Goal: Transaction & Acquisition: Purchase product/service

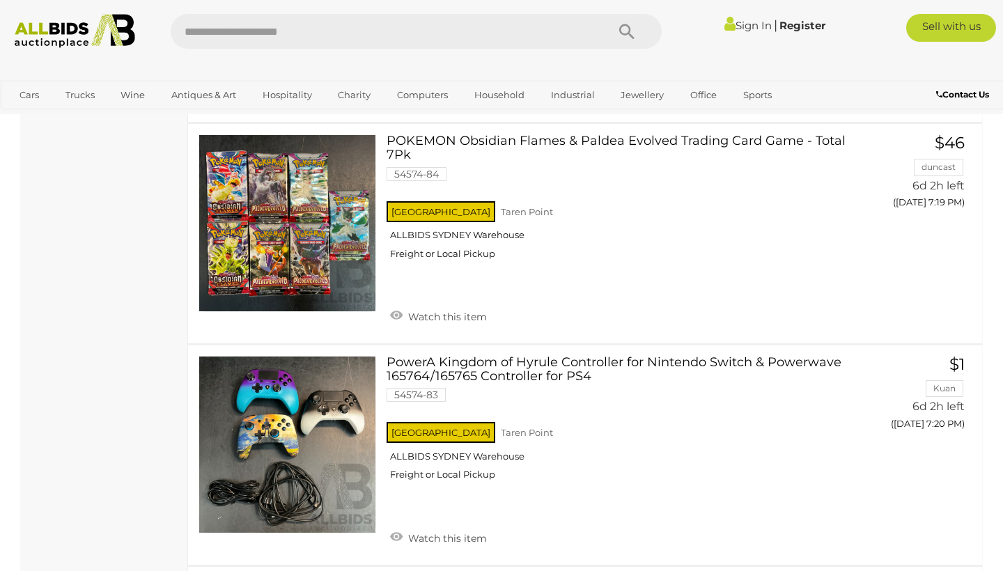
scroll to position [4327, 0]
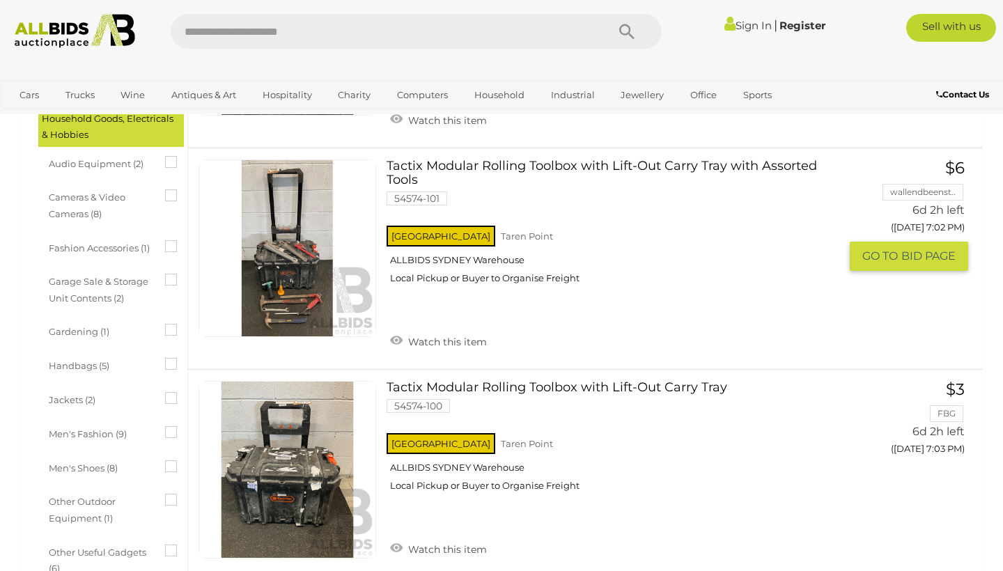
scroll to position [637, 0]
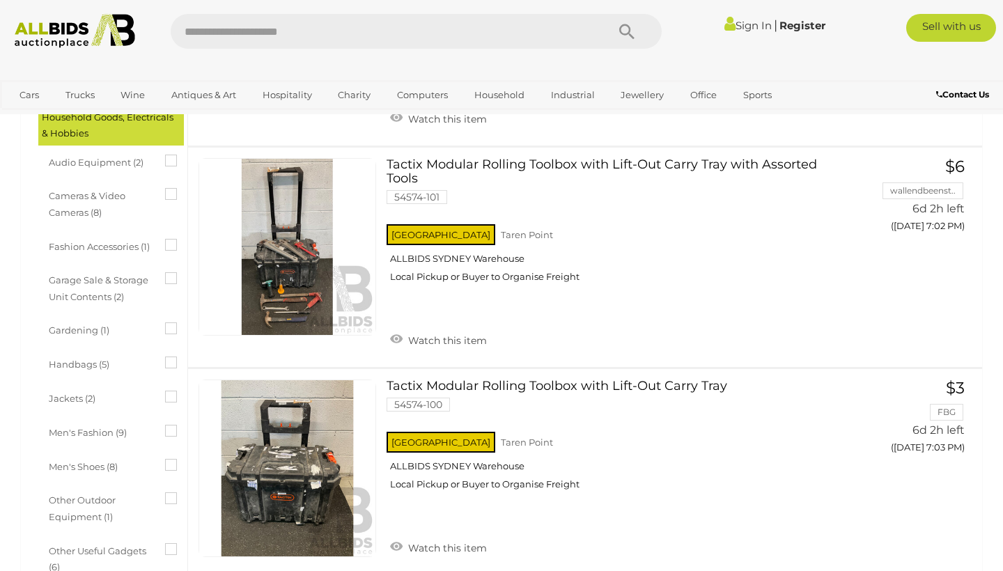
click at [172, 358] on div "Handbags (5)" at bounding box center [115, 365] width 132 height 25
click at [165, 357] on icon at bounding box center [165, 357] width 0 height 0
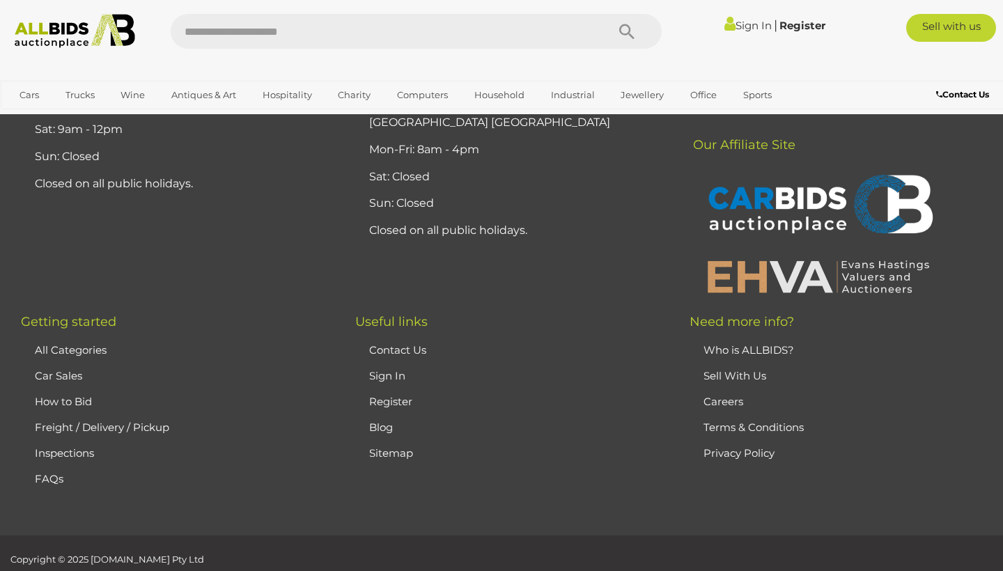
scroll to position [0, 0]
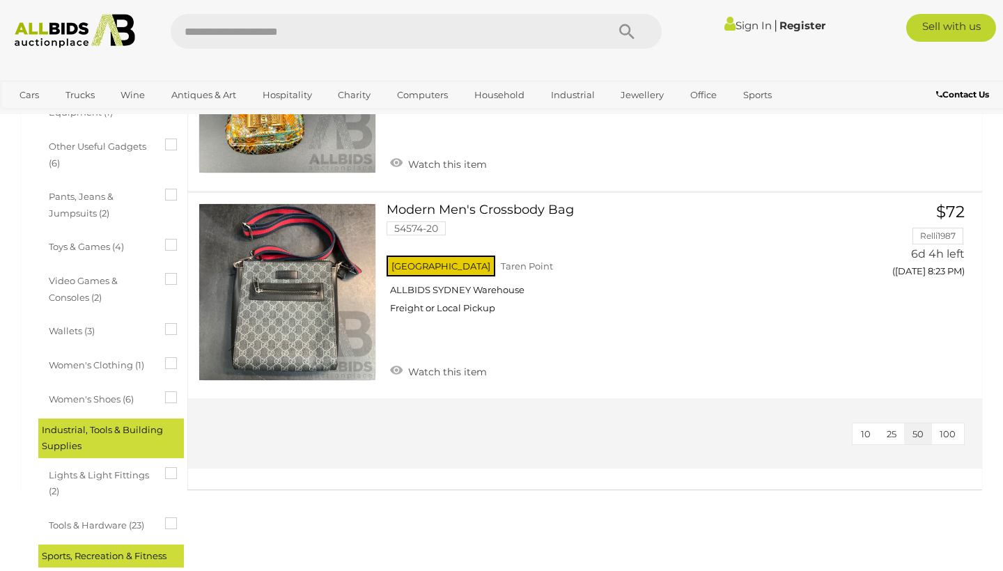
scroll to position [1017, 0]
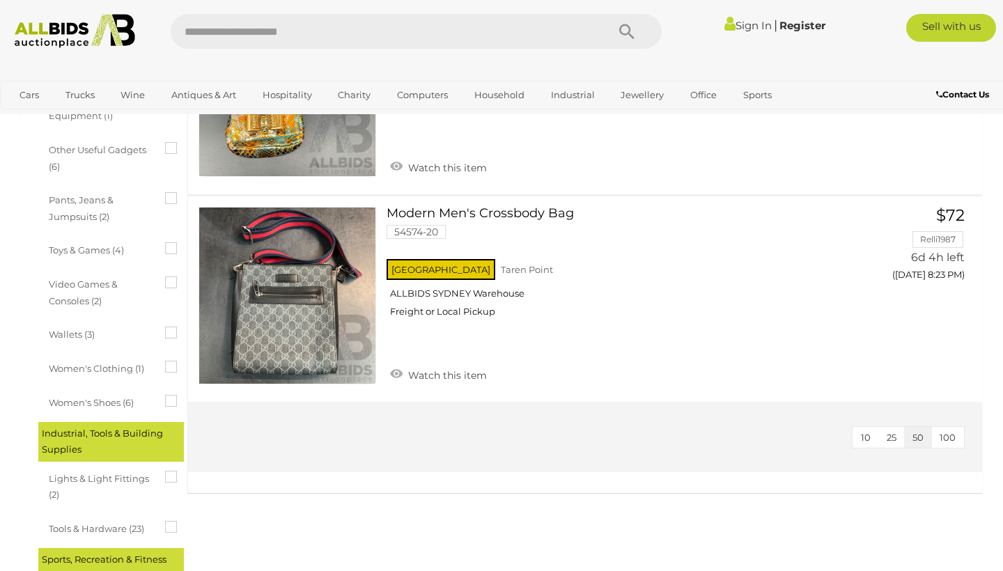
click at [165, 277] on icon at bounding box center [165, 277] width 0 height 0
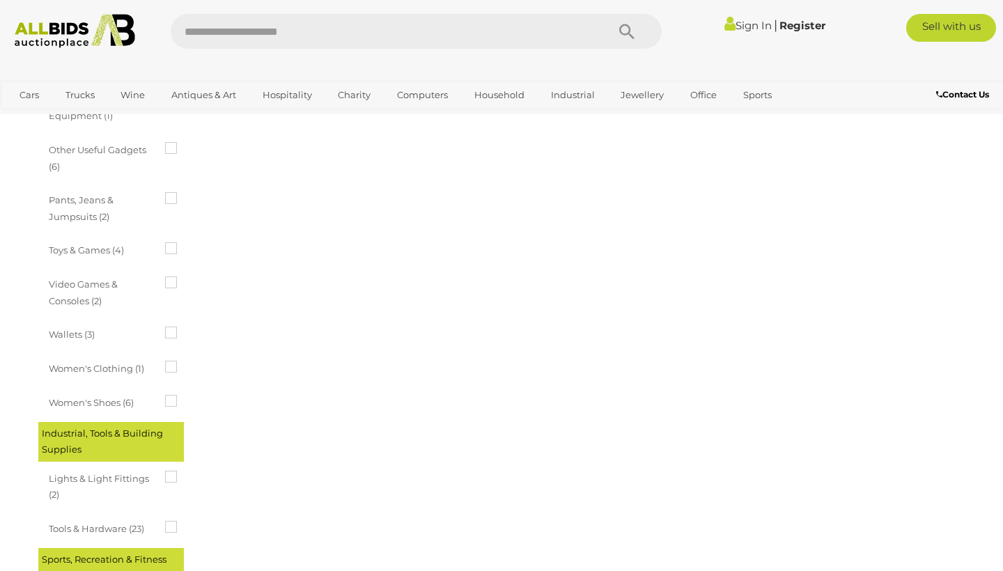
scroll to position [0, 0]
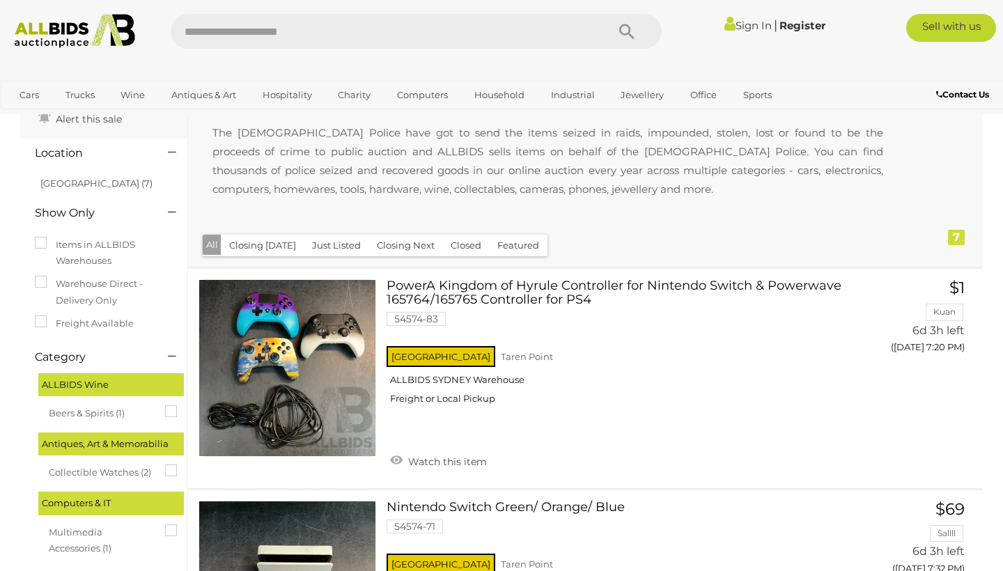
scroll to position [87, 0]
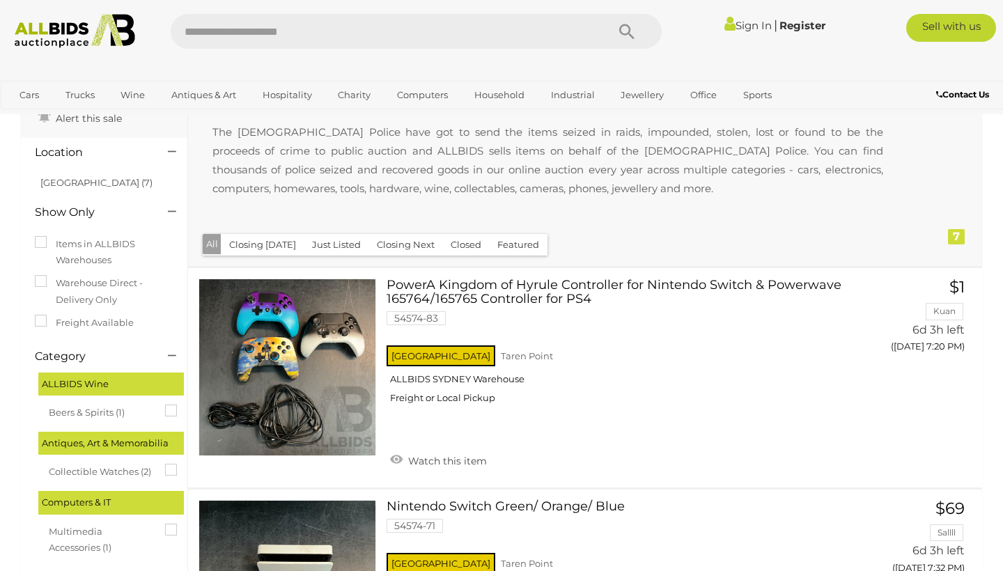
click at [88, 291] on label "Warehouse Direct - Delivery Only" at bounding box center [104, 291] width 139 height 33
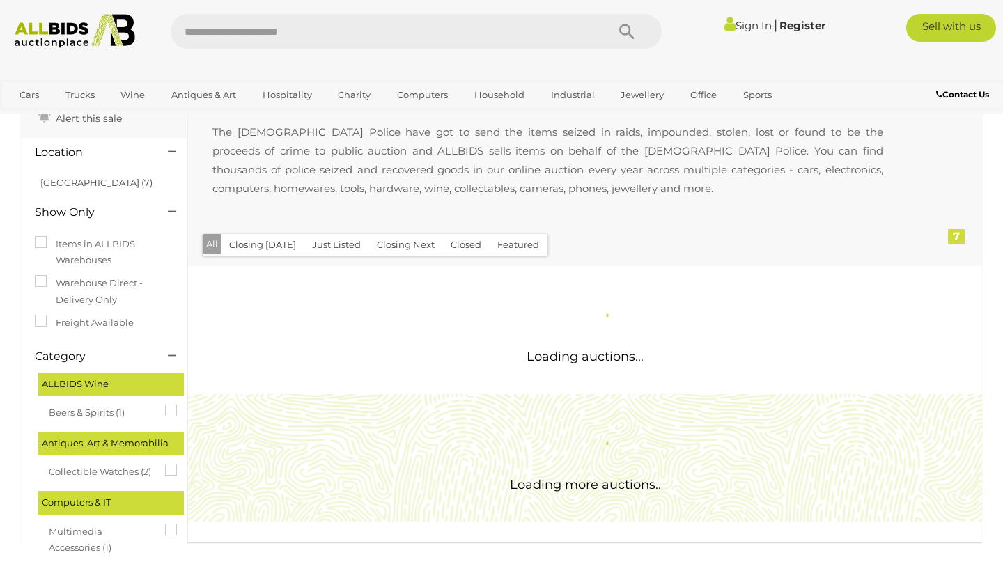
scroll to position [0, 0]
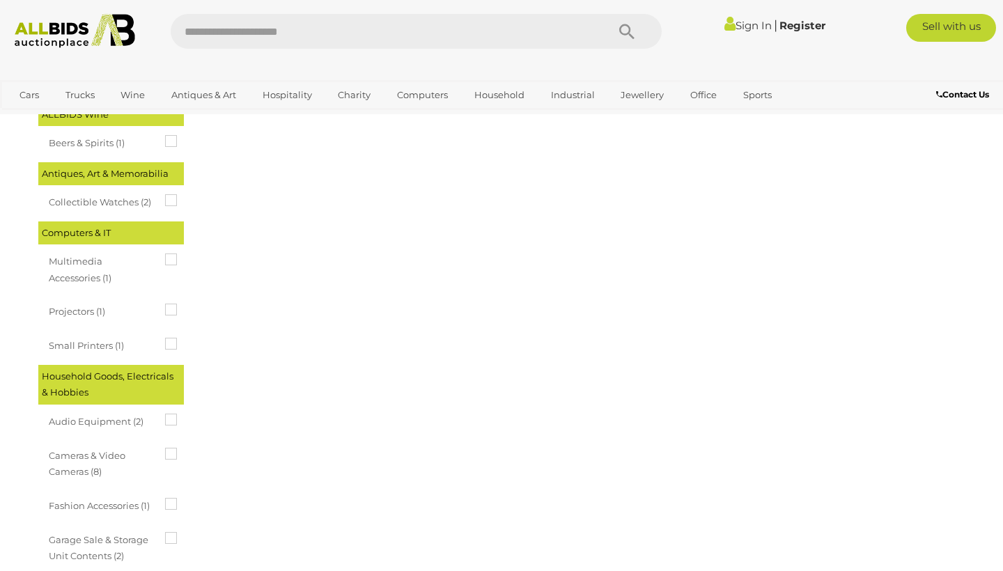
scroll to position [338, 0]
click at [166, 371] on div "Household Goods, Electricals & Hobbies" at bounding box center [111, 384] width 146 height 40
click at [127, 230] on div "Computers & IT" at bounding box center [111, 232] width 146 height 23
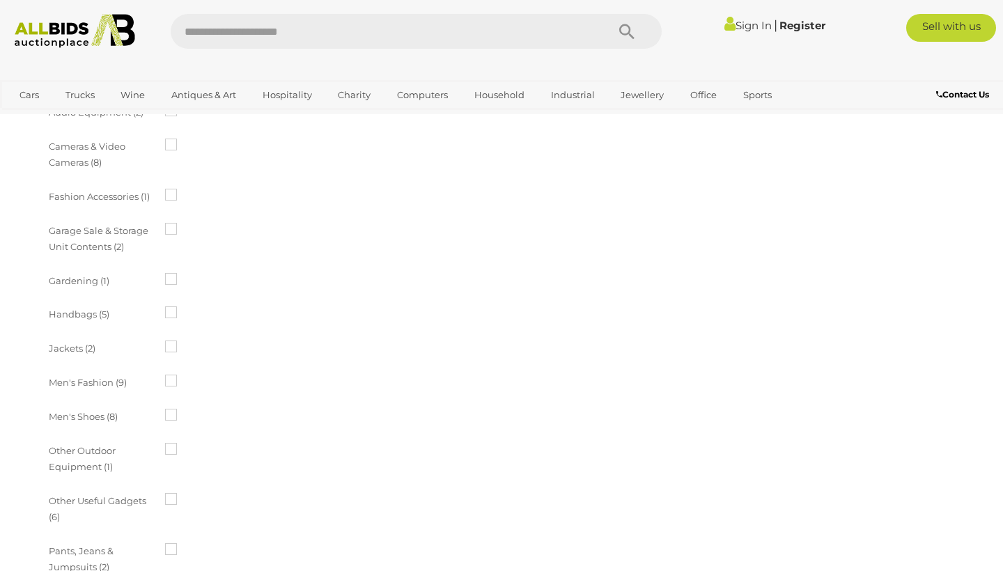
scroll to position [649, 0]
click at [165, 304] on icon at bounding box center [165, 304] width 0 height 0
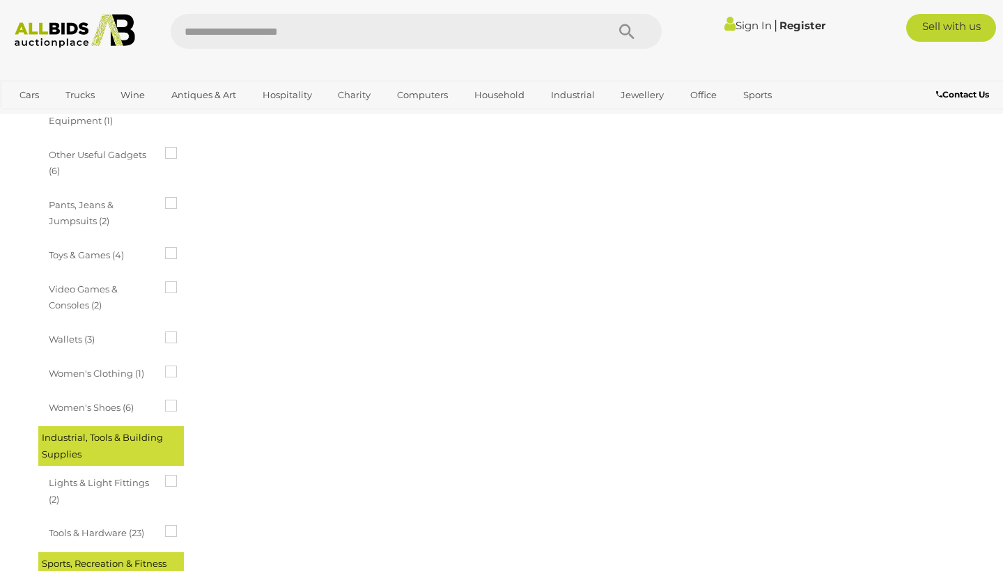
scroll to position [990, 0]
click at [176, 281] on div "Video Games & Consoles (2)" at bounding box center [115, 301] width 132 height 41
click at [165, 284] on icon at bounding box center [165, 284] width 0 height 0
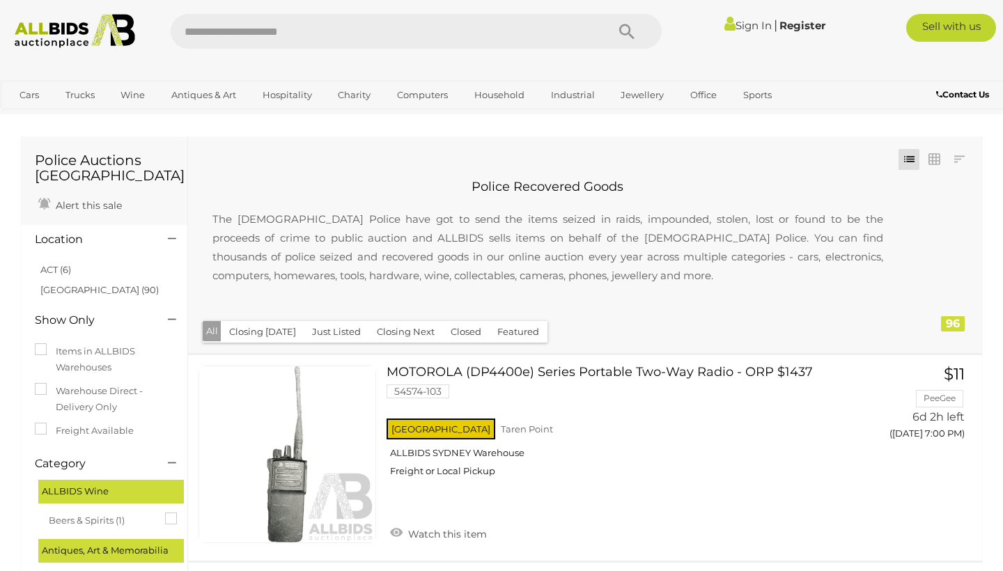
click at [508, 334] on button "Featured" at bounding box center [518, 332] width 59 height 22
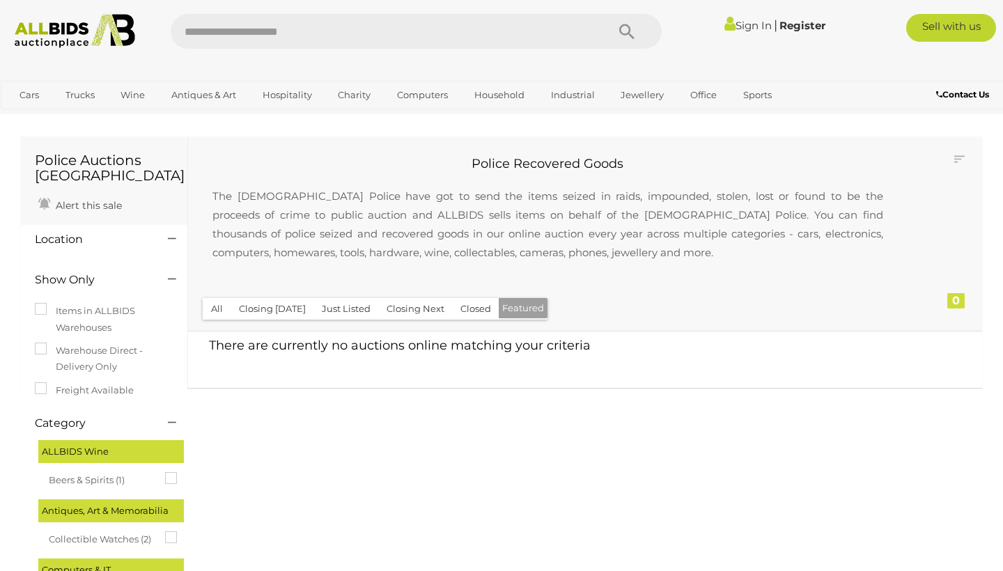
click at [523, 303] on button "Featured" at bounding box center [523, 308] width 49 height 20
click at [210, 309] on button "All" at bounding box center [217, 309] width 29 height 22
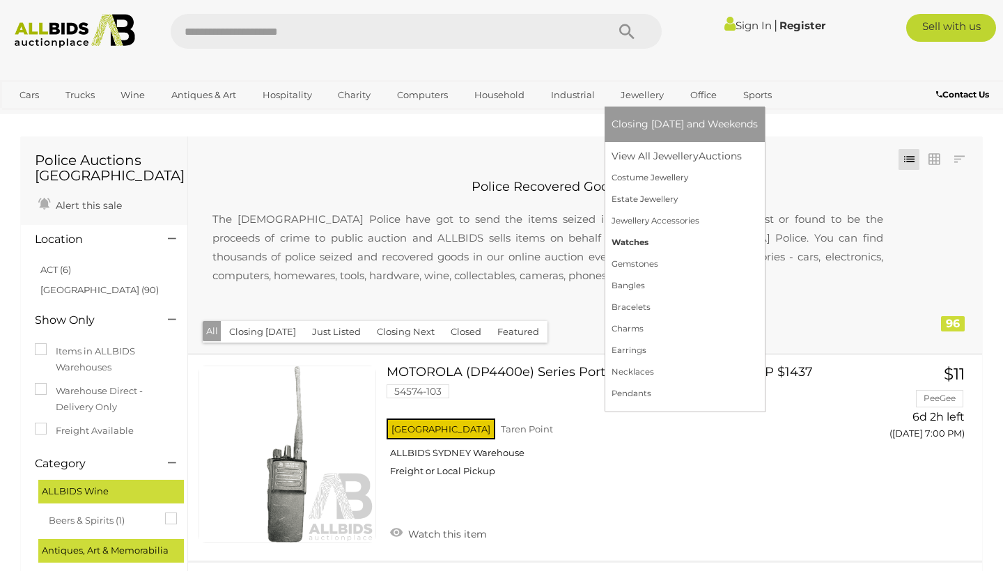
click at [670, 244] on link "Watches" at bounding box center [685, 243] width 146 height 22
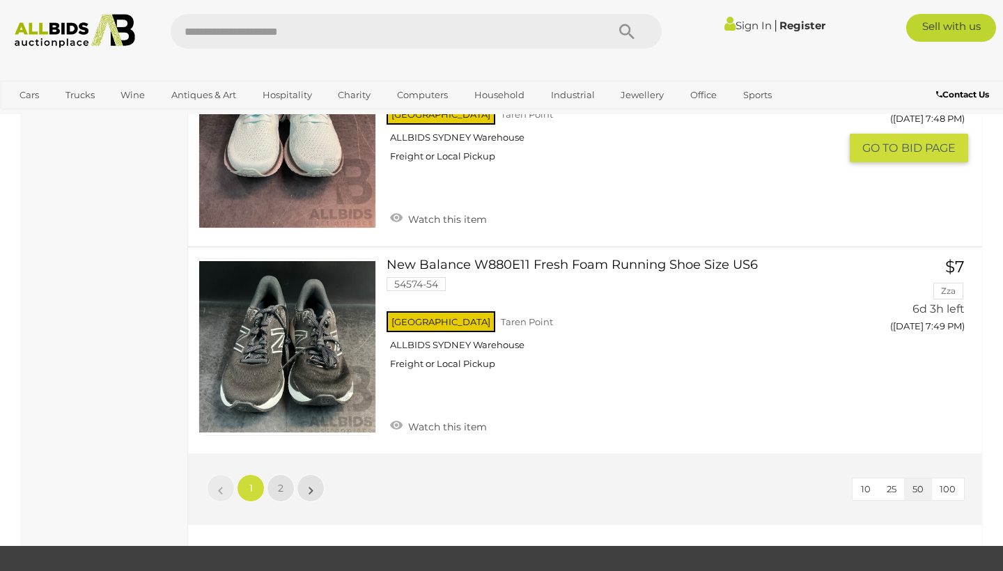
scroll to position [10609, 0]
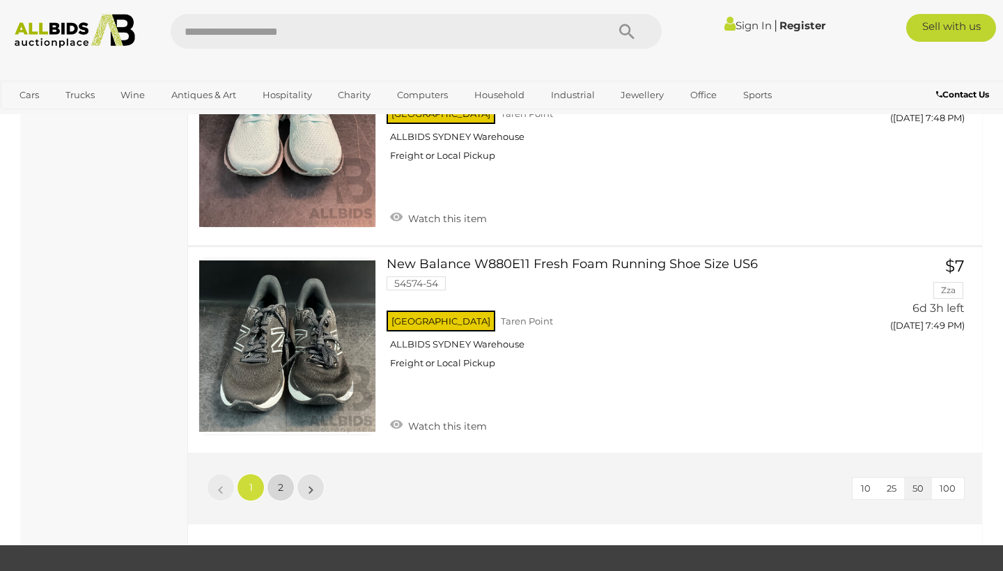
click at [276, 474] on link "2" at bounding box center [281, 488] width 28 height 28
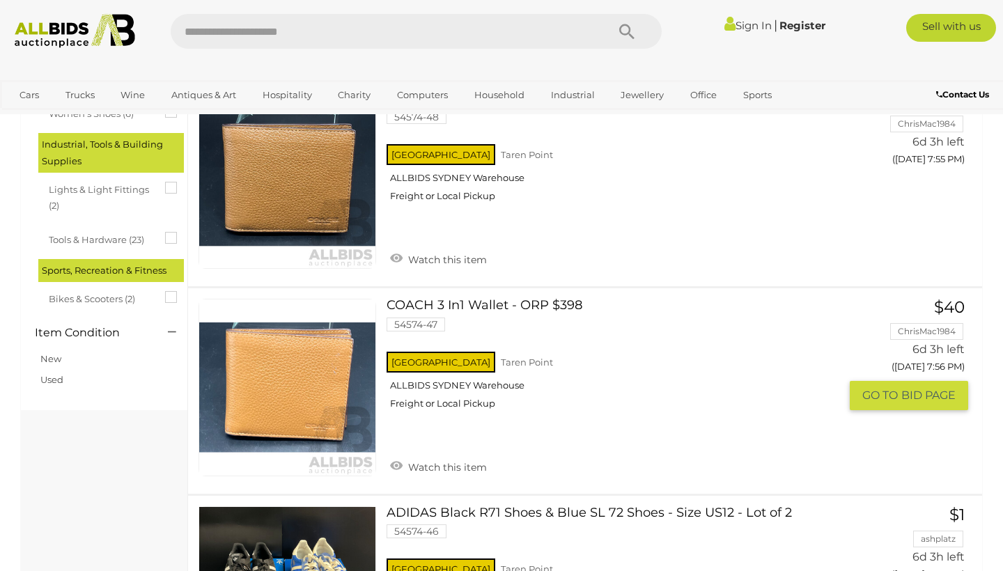
scroll to position [1328, 0]
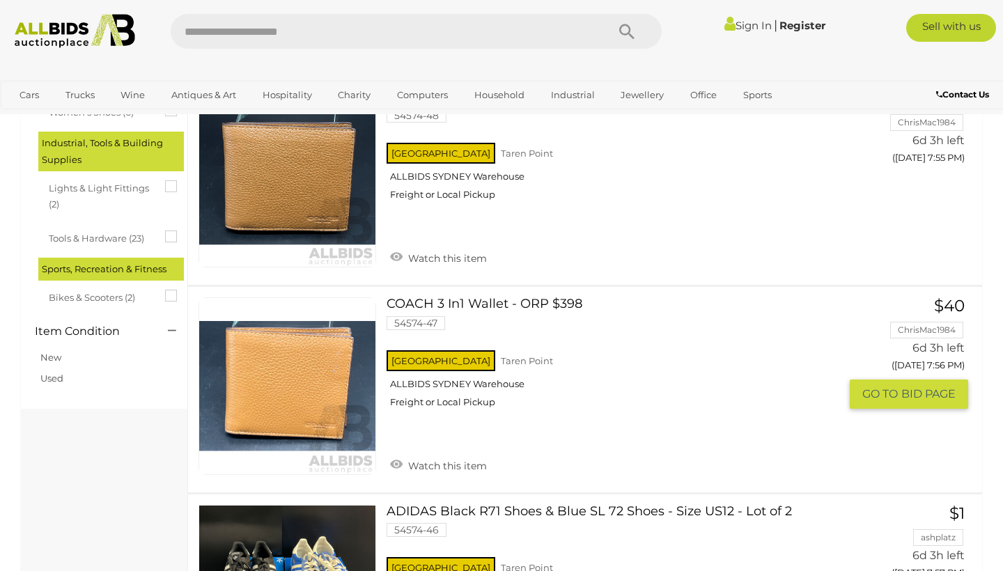
click at [283, 368] on link at bounding box center [288, 386] width 178 height 178
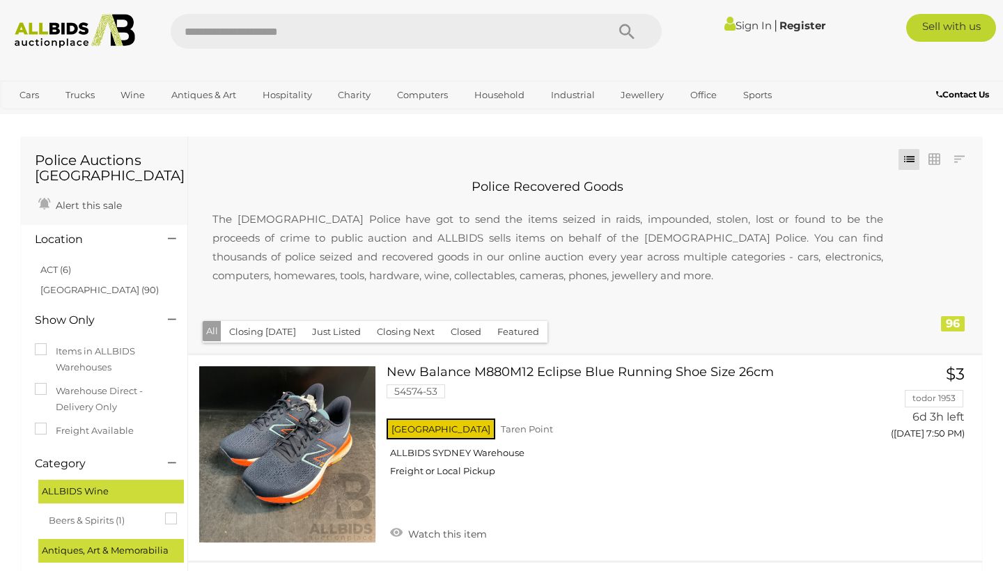
scroll to position [0, 0]
click at [171, 235] on icon at bounding box center [172, 239] width 8 height 14
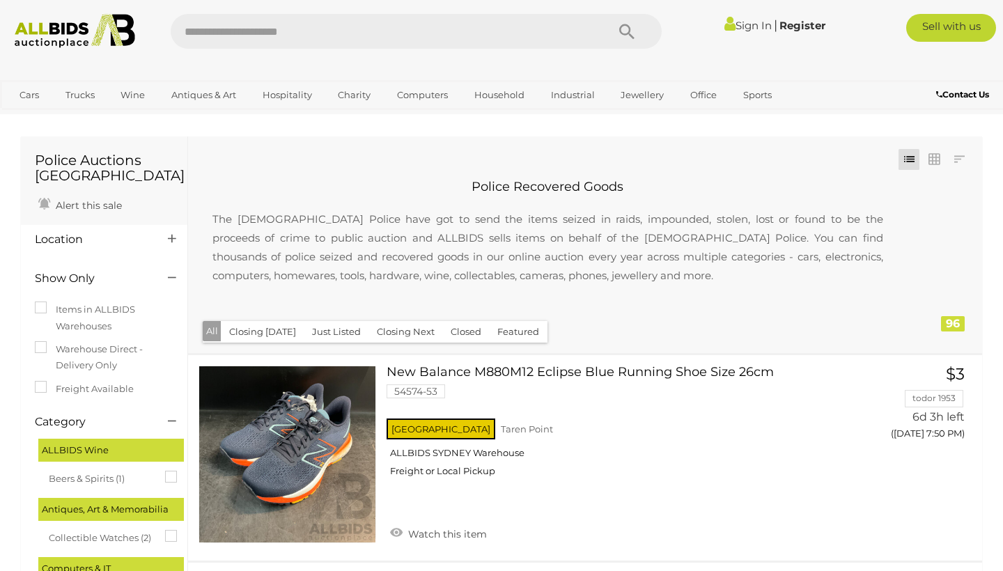
click at [171, 236] on icon at bounding box center [172, 239] width 8 height 14
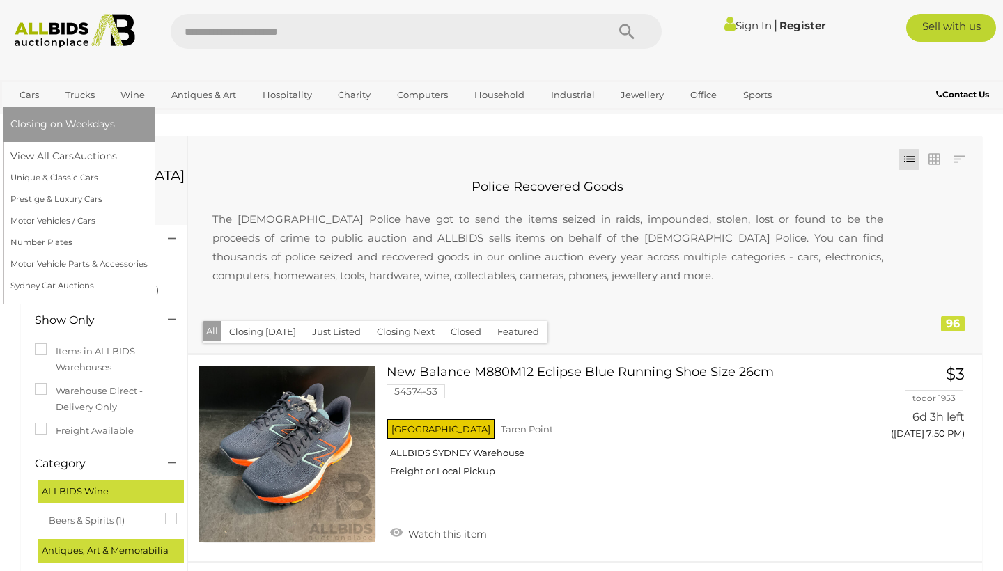
click at [22, 123] on span "Closing on Weekdays" at bounding box center [62, 124] width 104 height 13
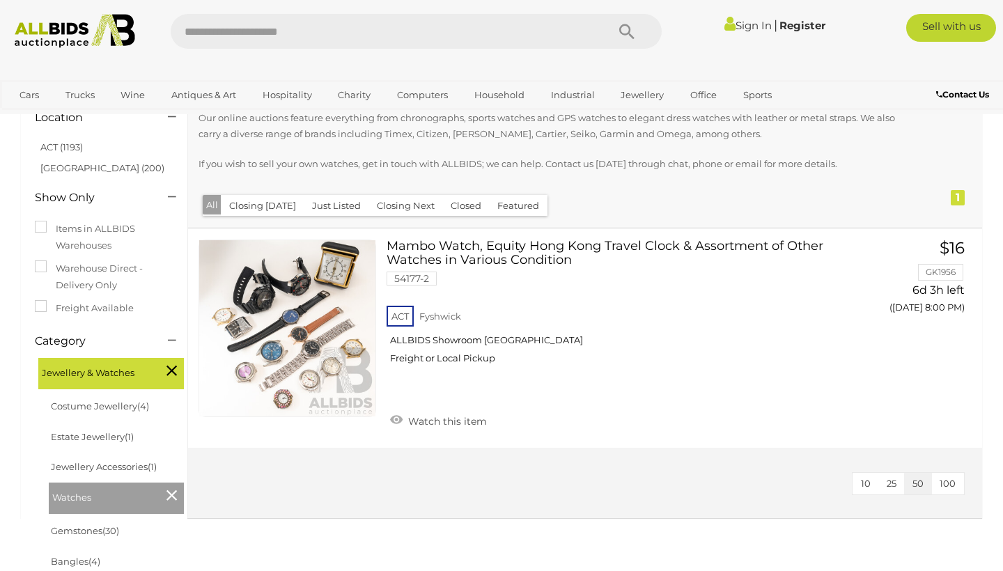
scroll to position [132, 0]
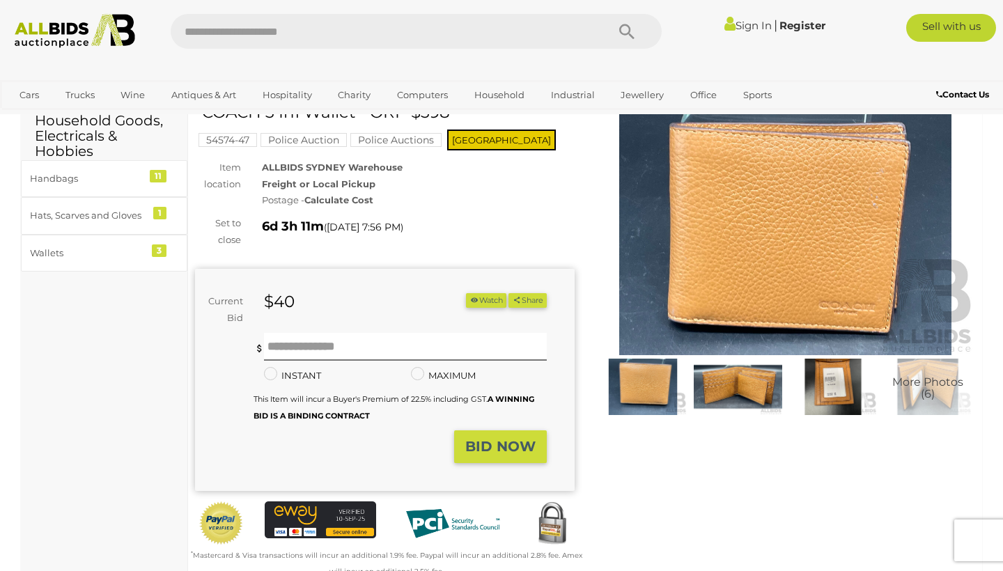
scroll to position [57, 0]
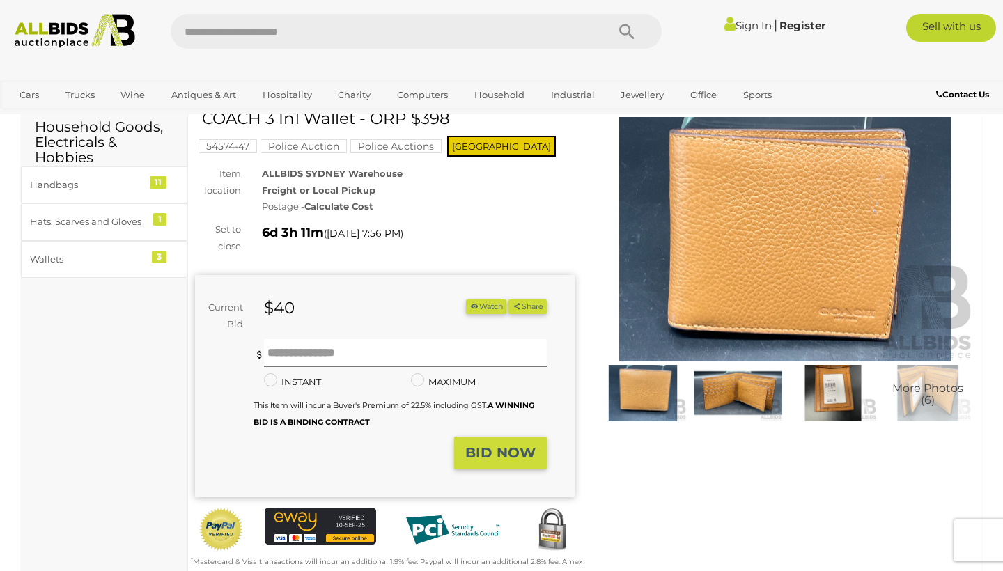
click at [758, 395] on img at bounding box center [738, 393] width 88 height 56
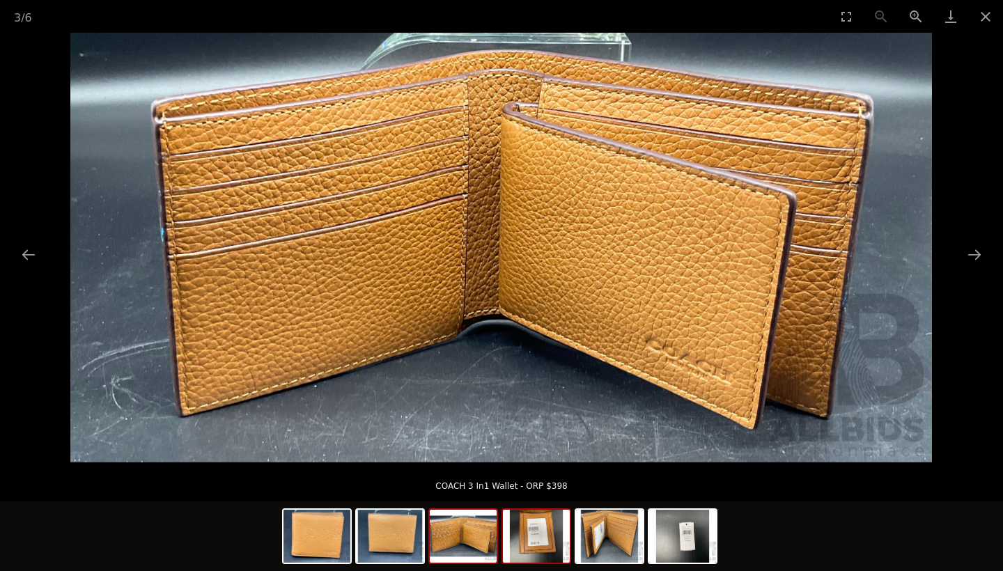
click at [528, 534] on img at bounding box center [536, 536] width 67 height 53
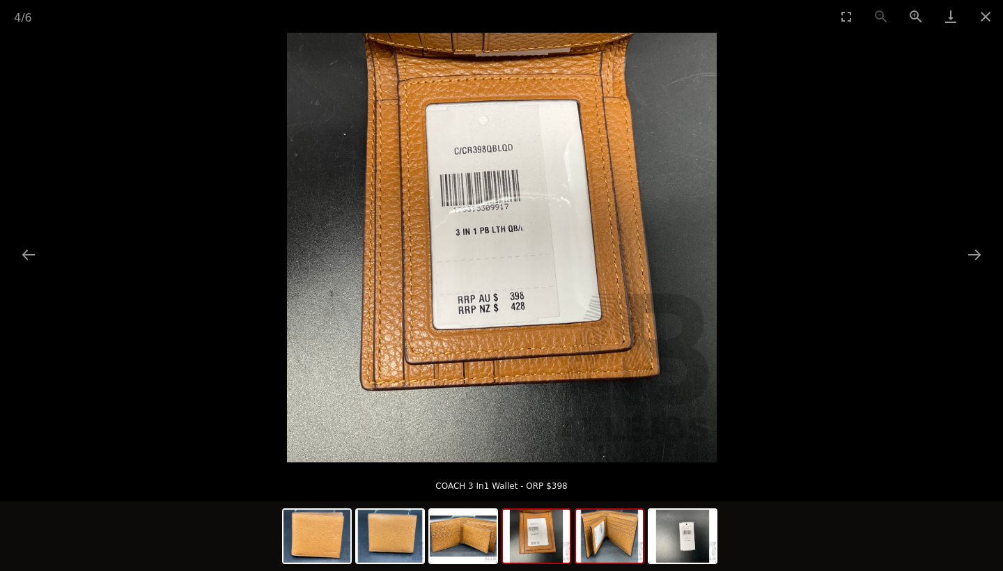
click at [587, 536] on img at bounding box center [609, 536] width 67 height 53
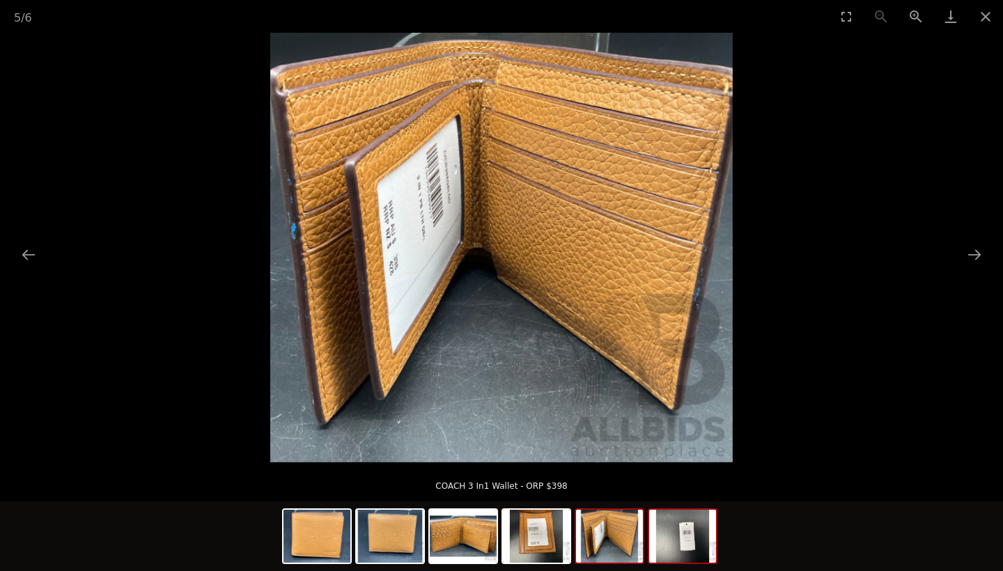
click at [685, 539] on img at bounding box center [682, 536] width 67 height 53
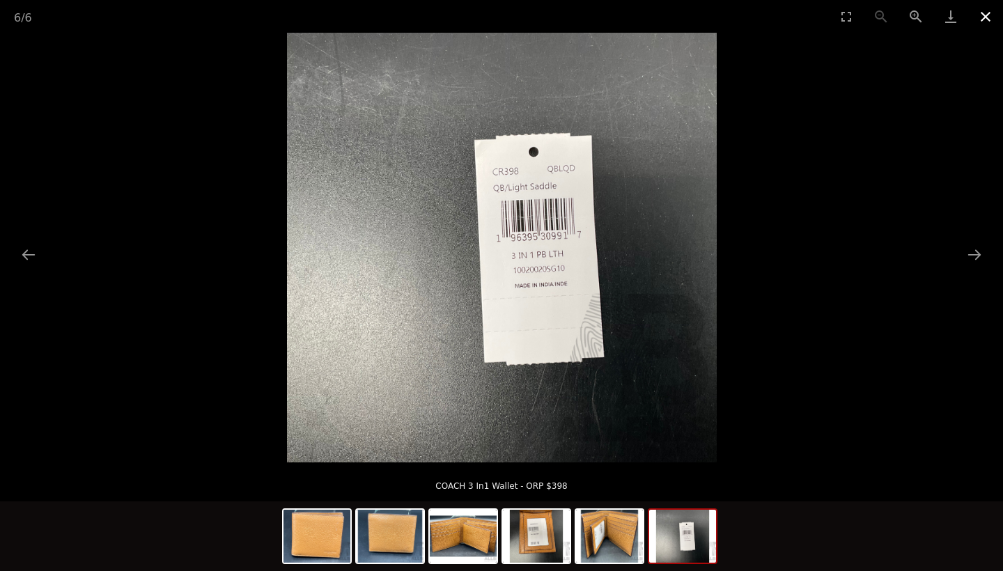
click at [984, 19] on button "Close gallery" at bounding box center [985, 16] width 35 height 33
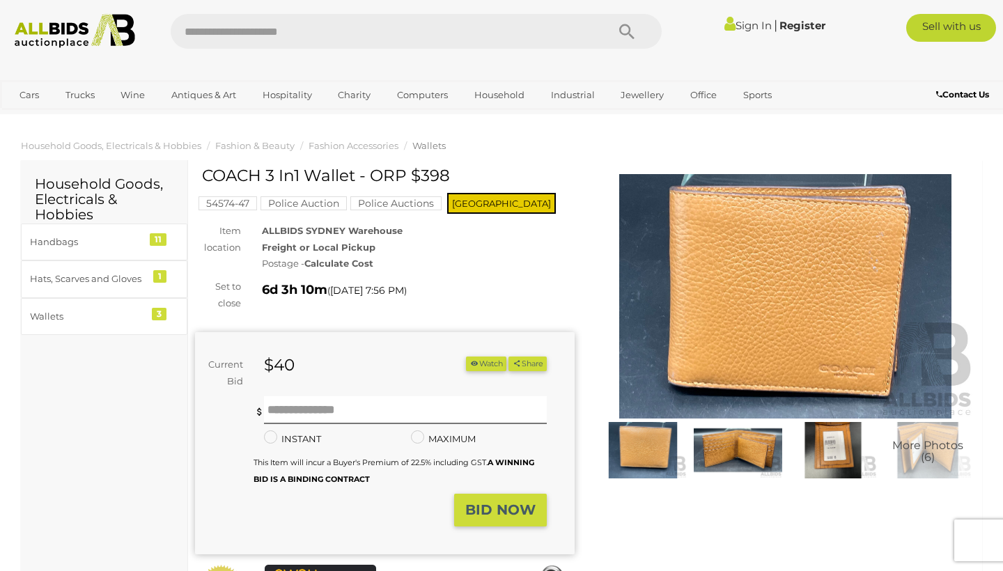
click at [348, 262] on strong "Calculate Cost" at bounding box center [338, 263] width 69 height 11
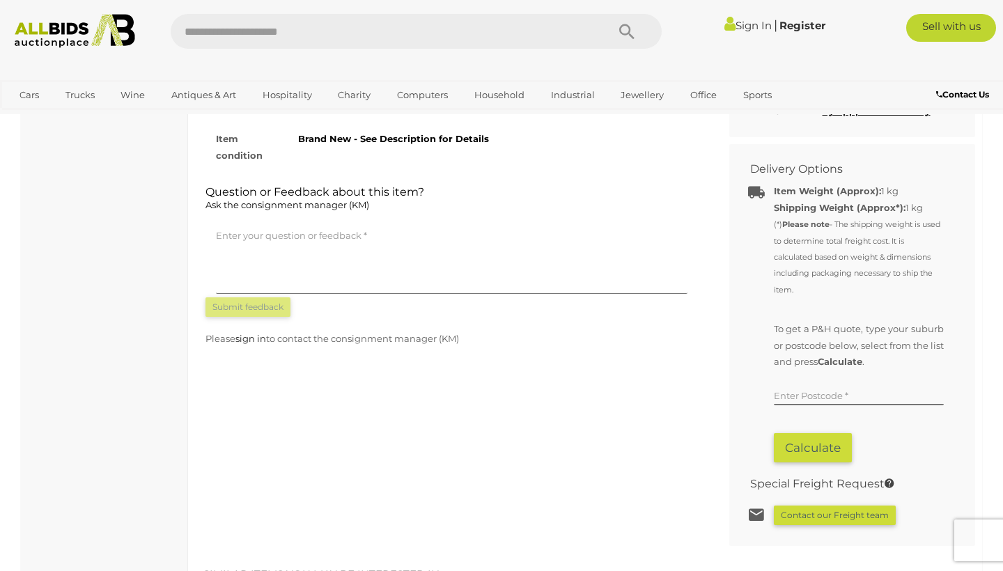
scroll to position [748, 0]
